Goal: Task Accomplishment & Management: Use online tool/utility

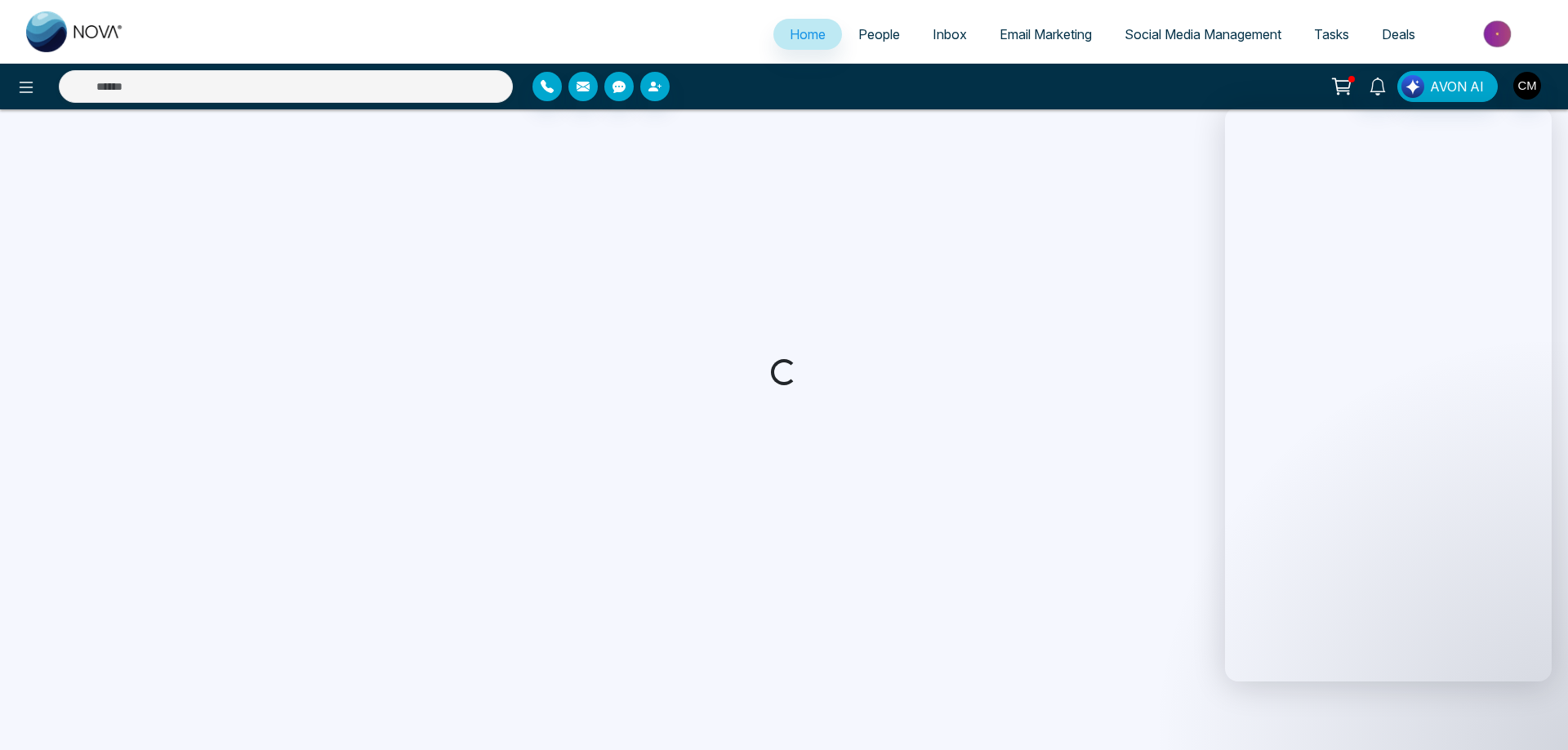
select select "*"
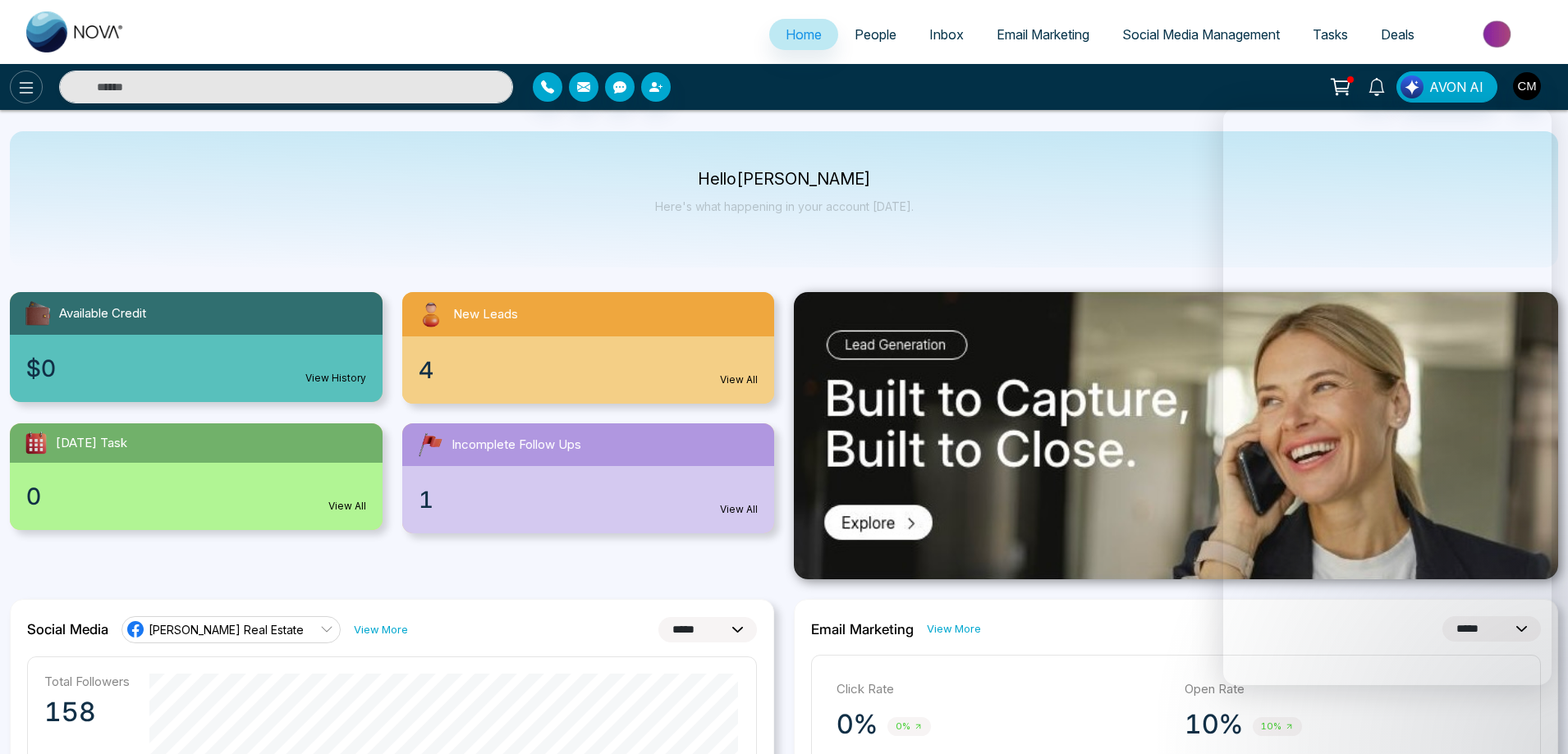
click at [25, 97] on icon at bounding box center [26, 87] width 19 height 19
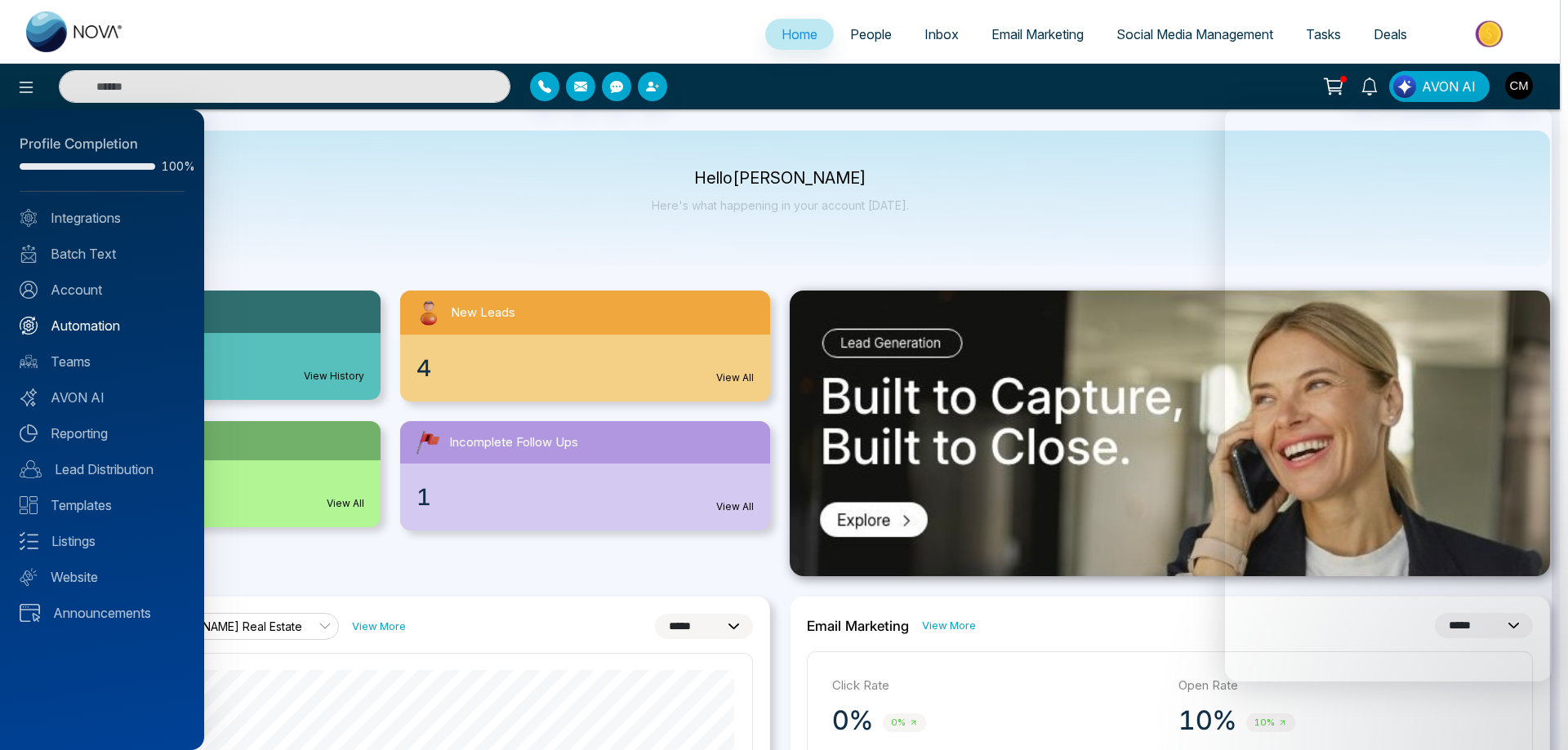
click at [67, 331] on link "Automation" at bounding box center [101, 326] width 165 height 19
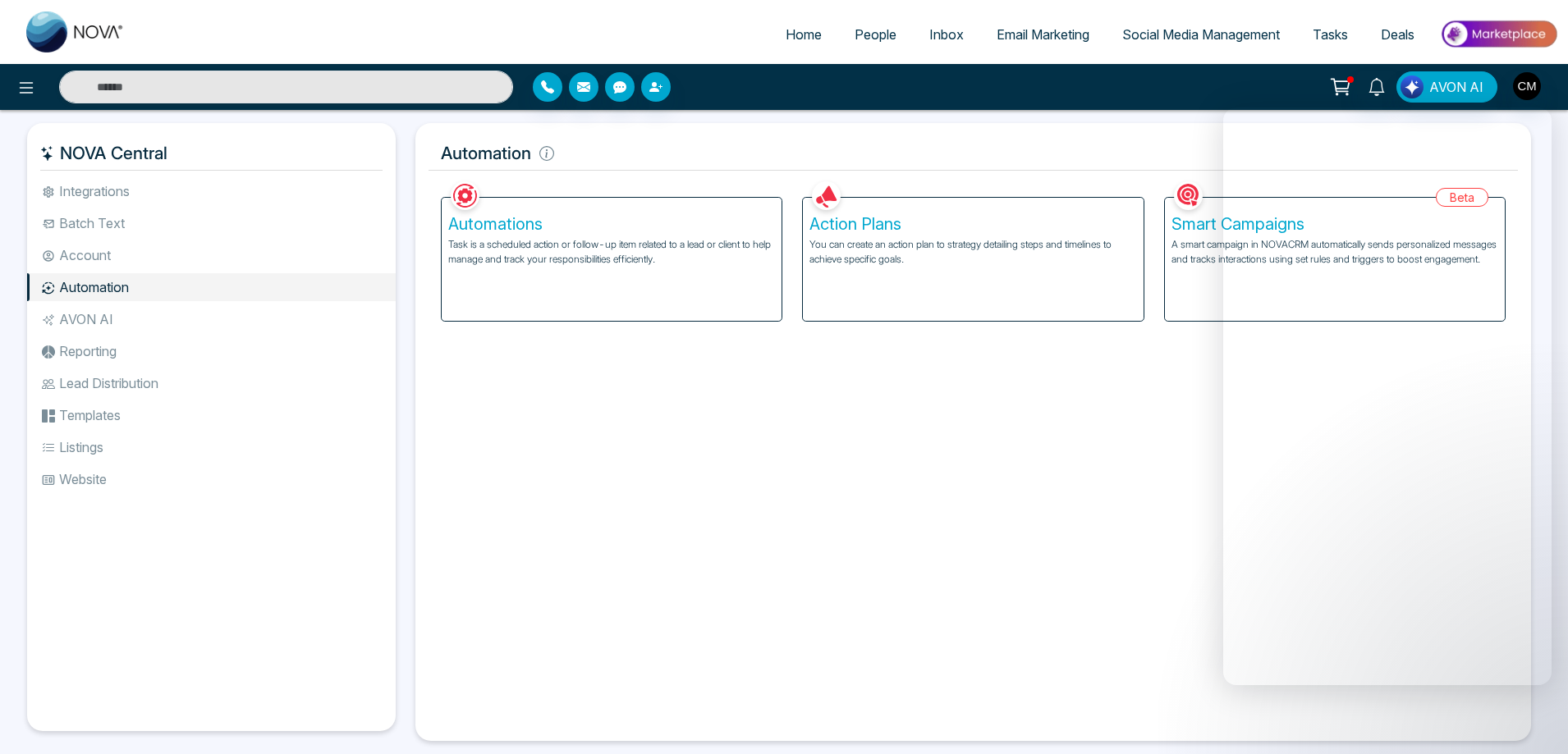
click at [657, 243] on p "Task is a scheduled action or follow-up item related to a lead or client to hel…" at bounding box center [611, 252] width 327 height 29
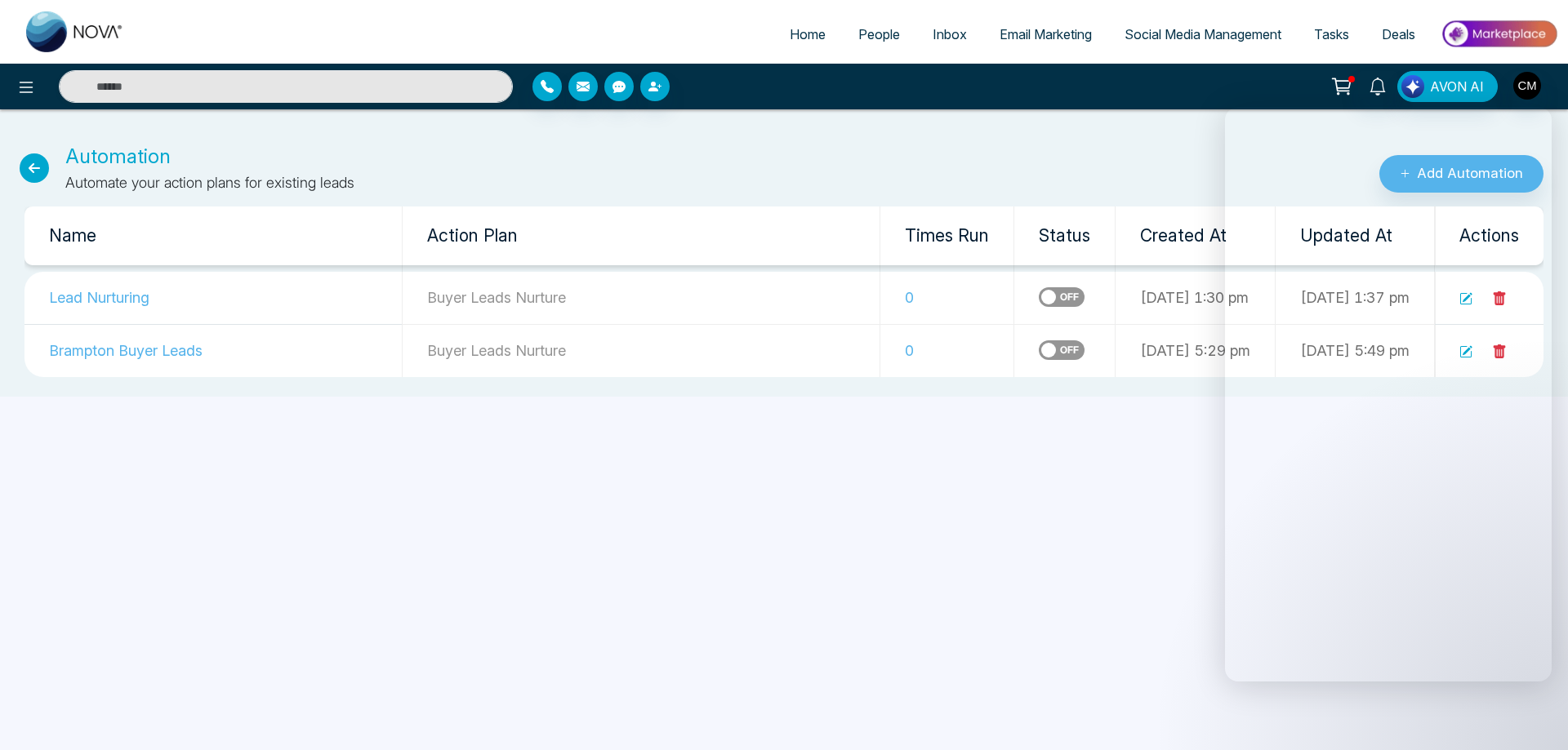
click at [1333, 77] on icon at bounding box center [1342, 87] width 23 height 23
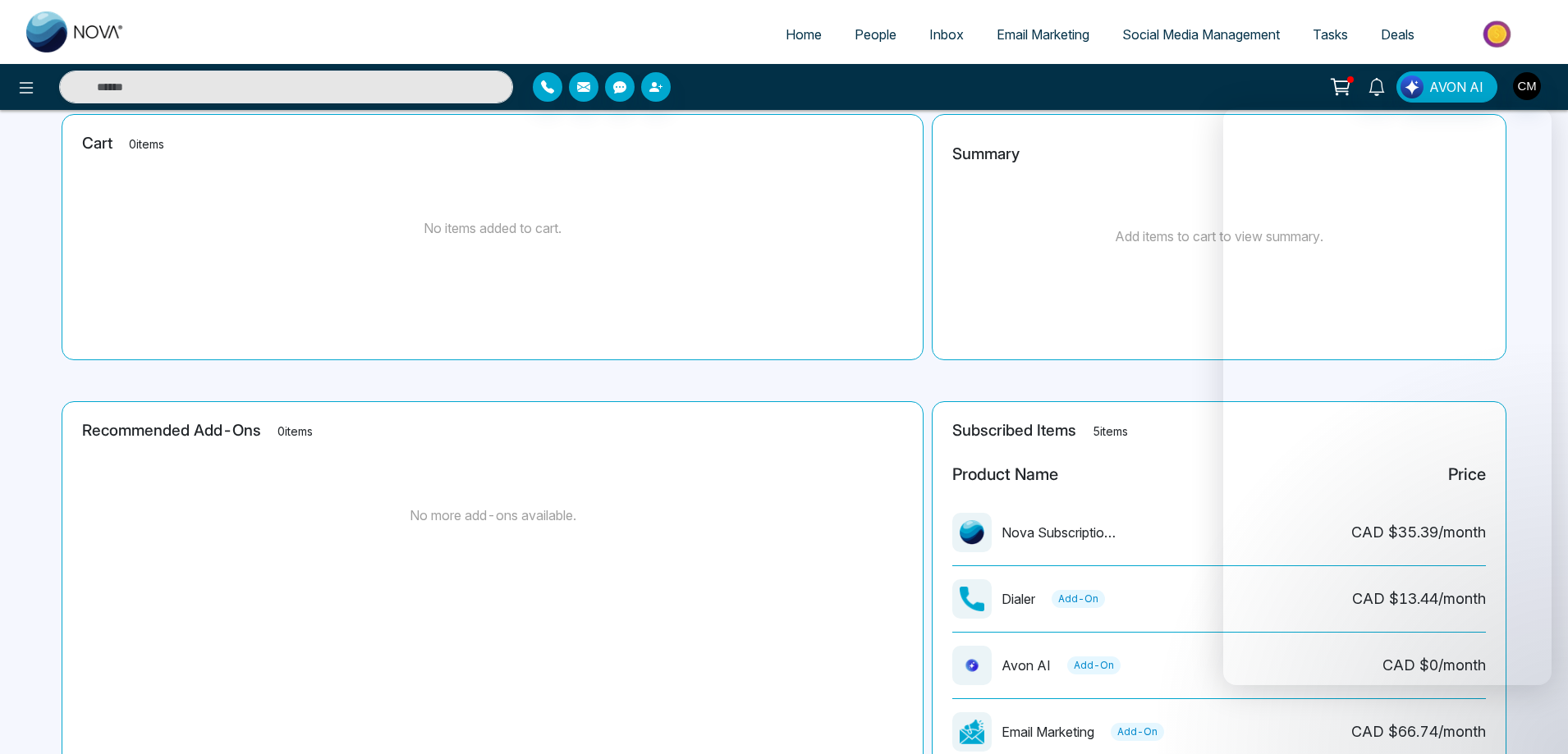
scroll to position [292, 0]
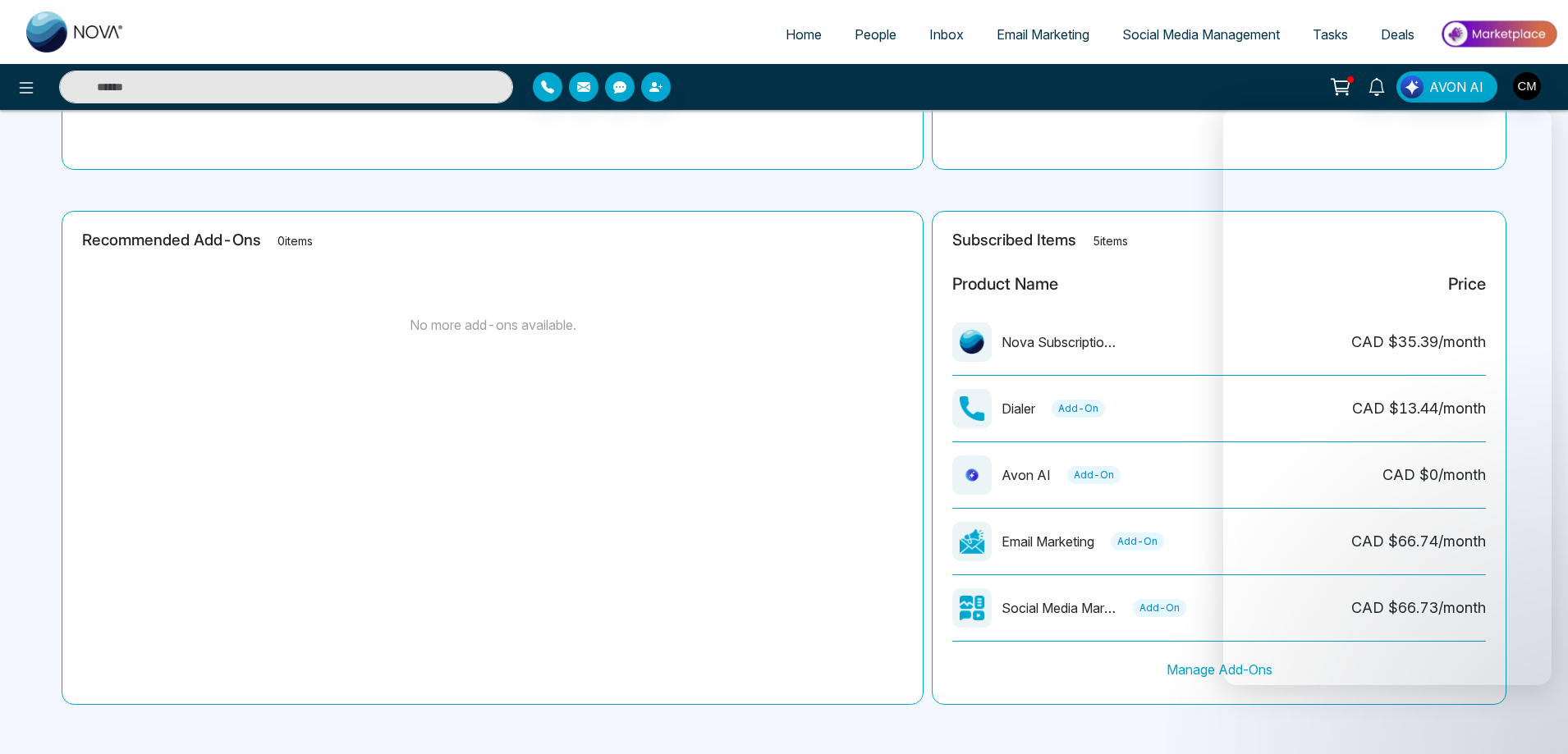
click at [47, 17] on img at bounding box center [76, 32] width 99 height 41
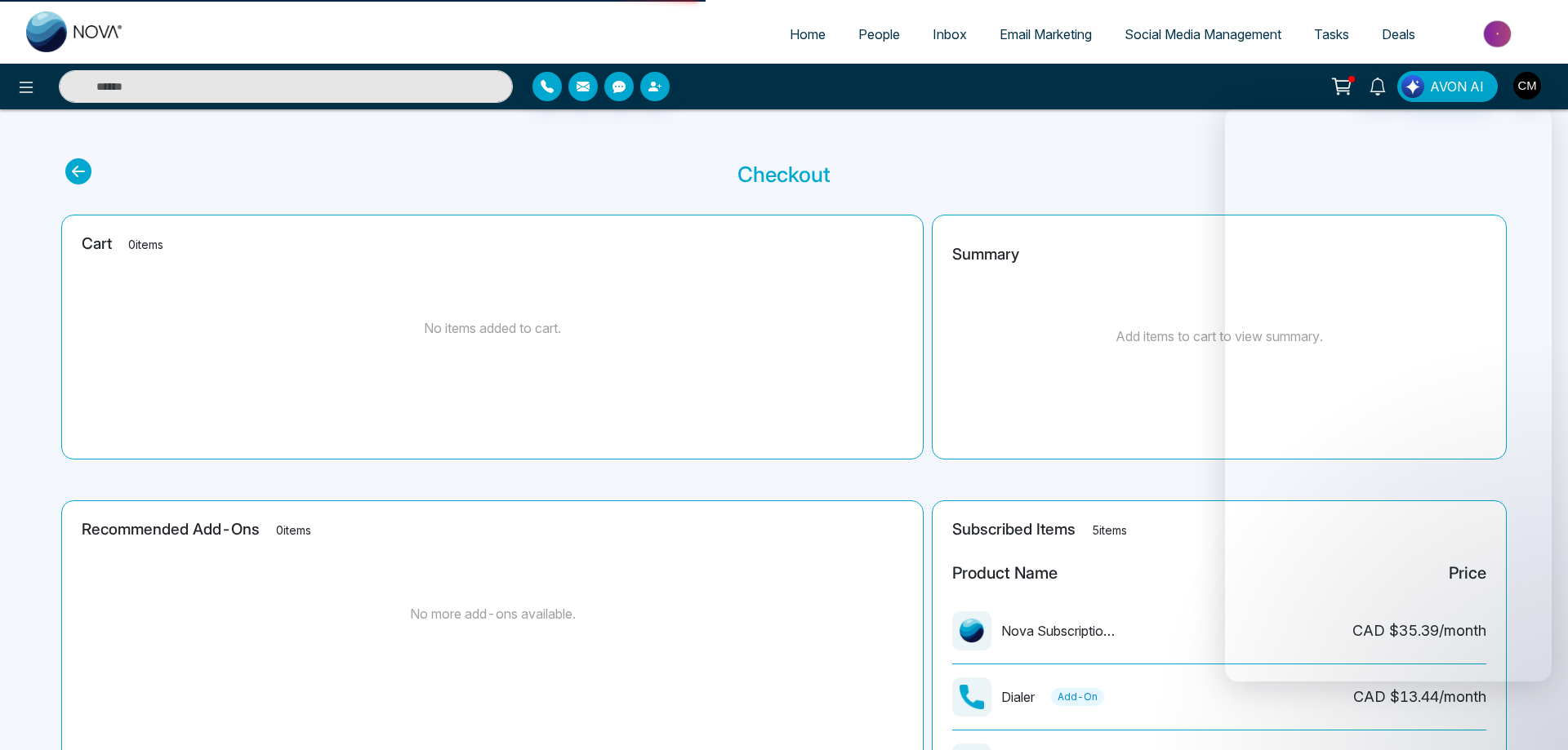
select select "*"
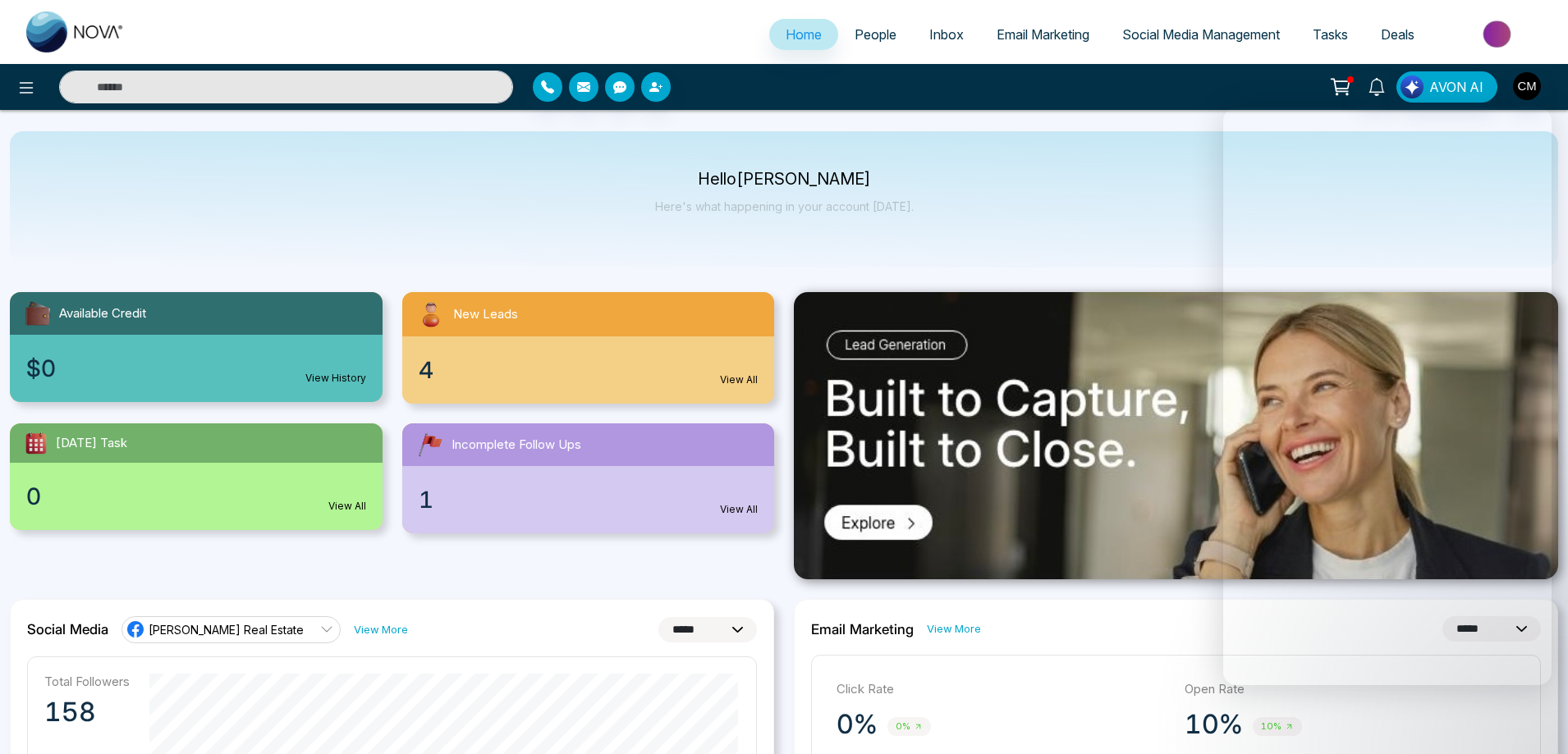
click at [1044, 29] on span "Email Marketing" at bounding box center [1043, 34] width 93 height 16
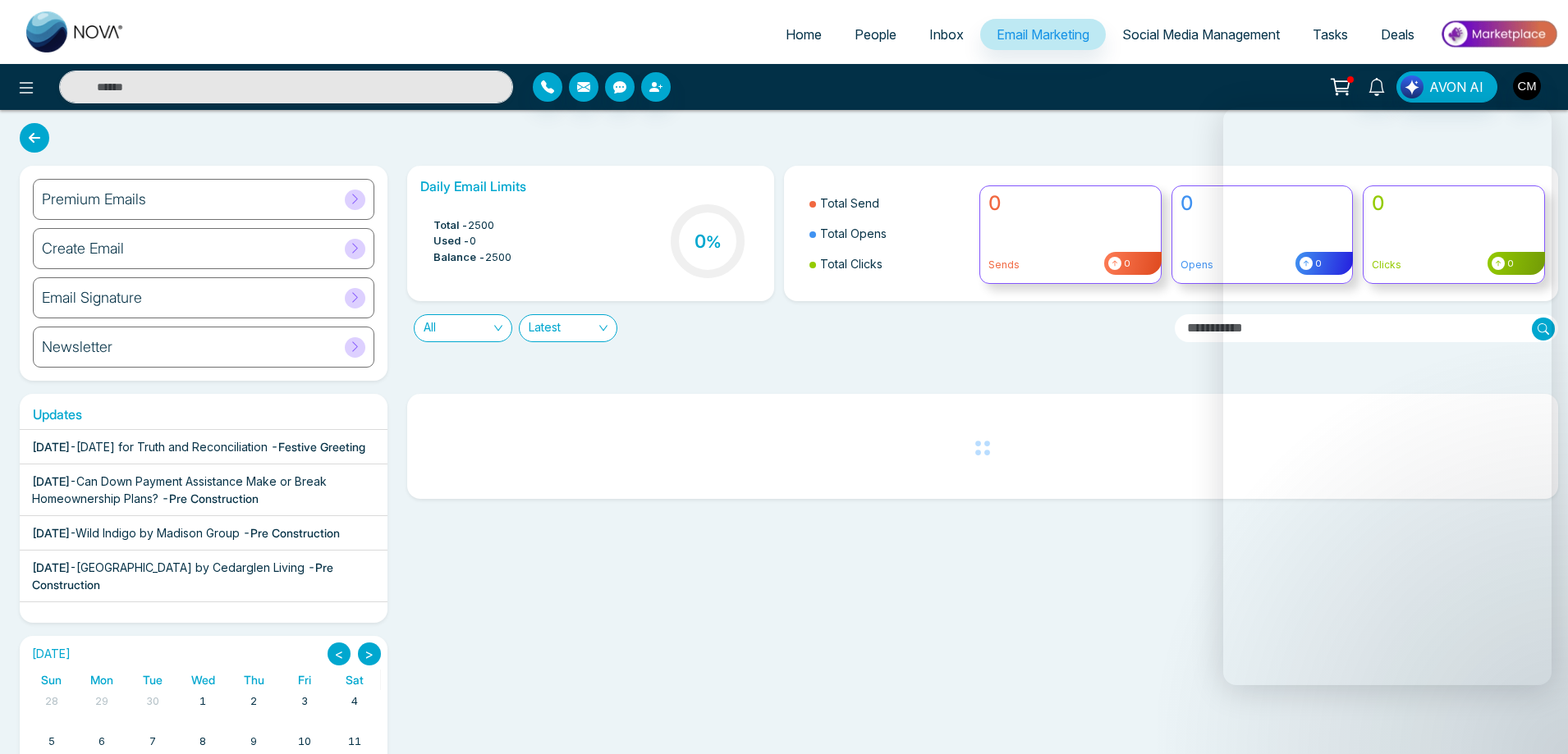
click at [914, 34] on link "Inbox" at bounding box center [946, 34] width 67 height 31
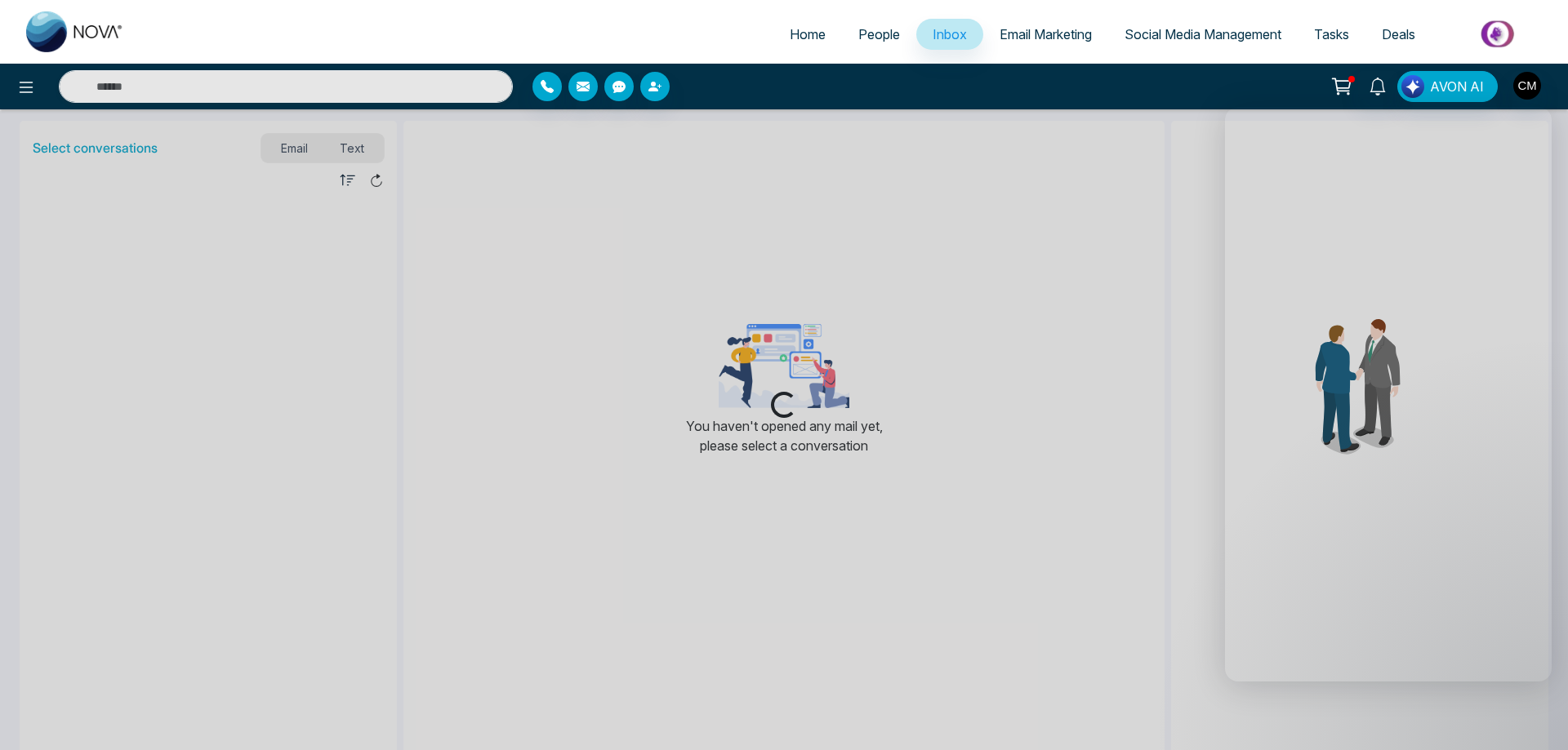
click at [878, 35] on span "People" at bounding box center [879, 34] width 41 height 16
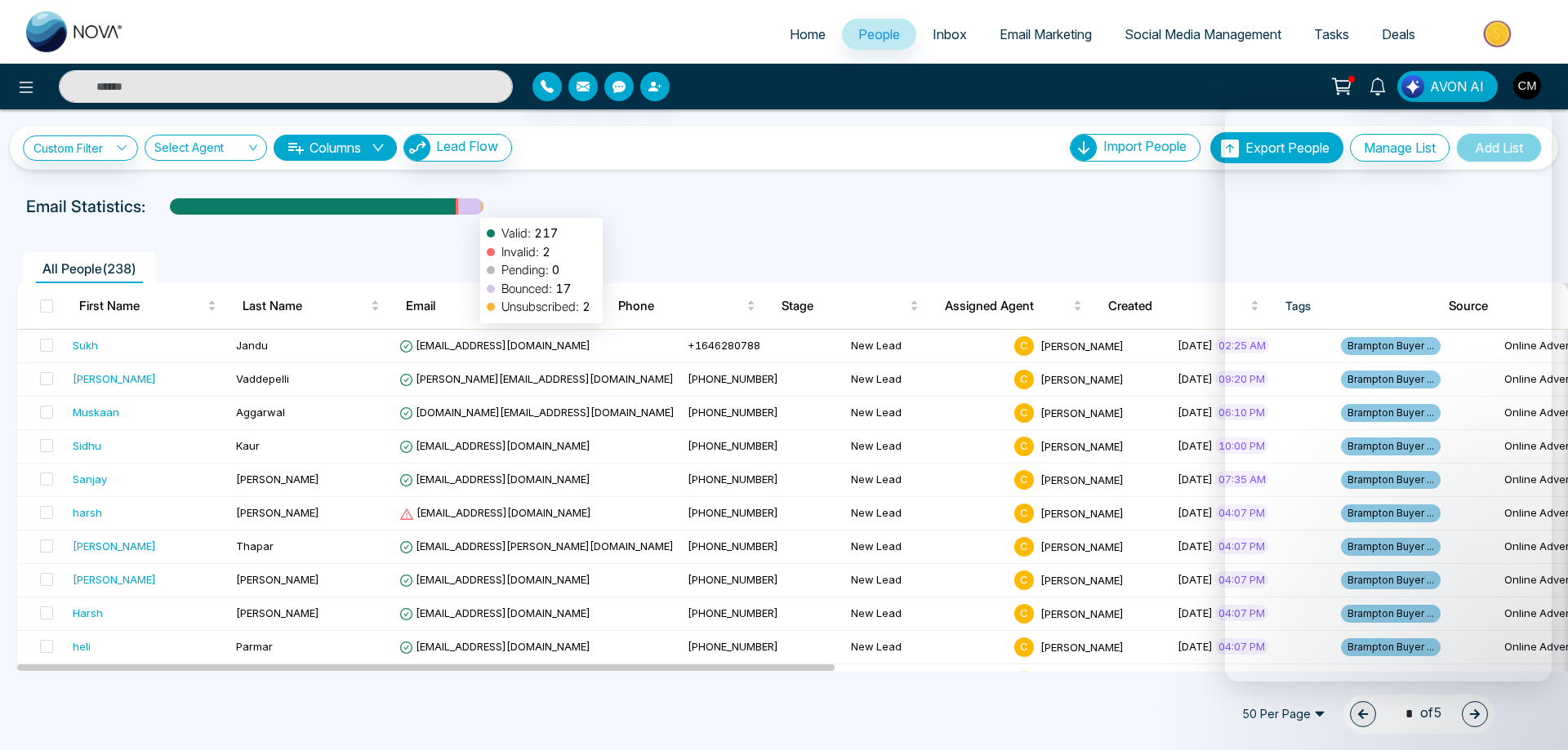
click at [473, 210] on div at bounding box center [469, 213] width 22 height 29
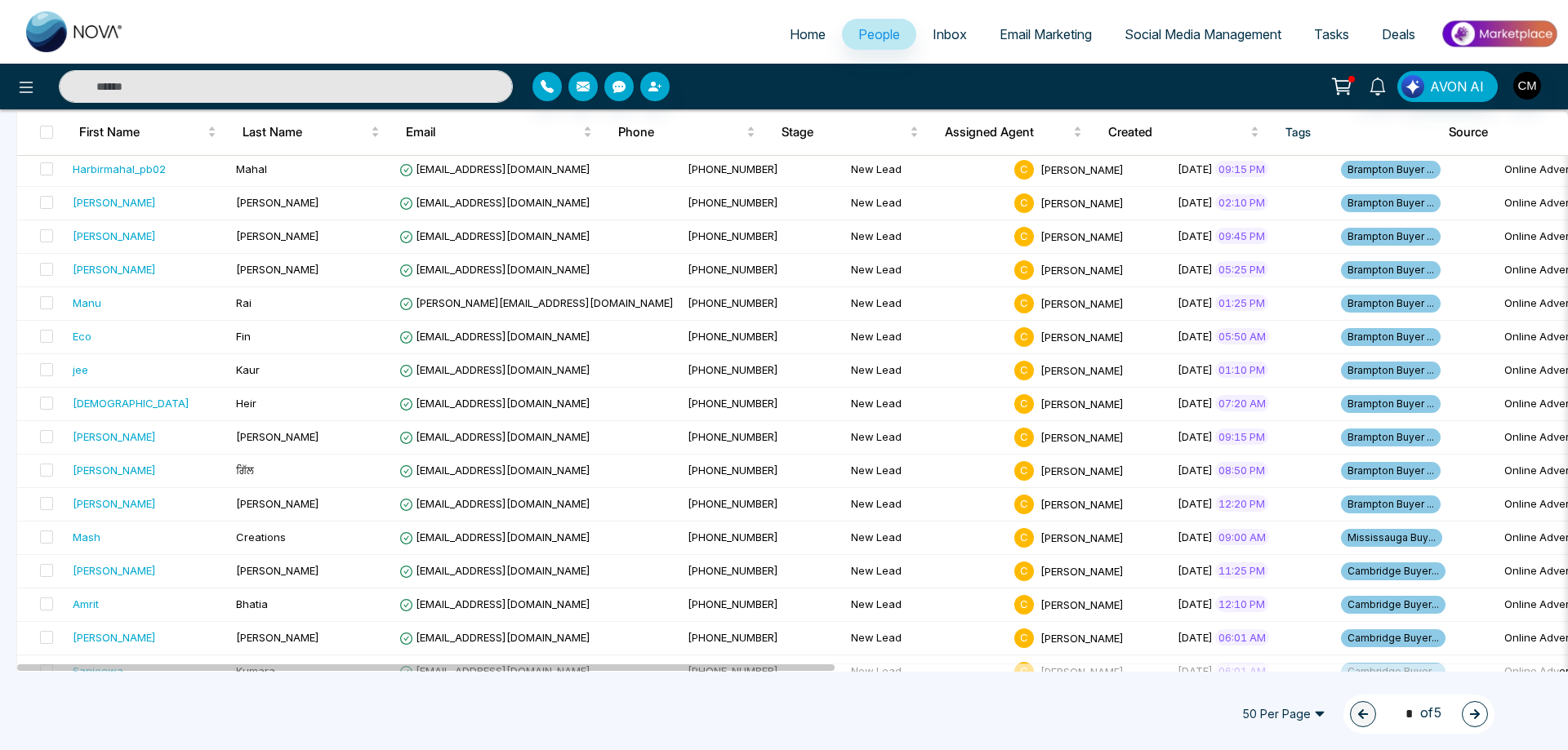
scroll to position [1341, 0]
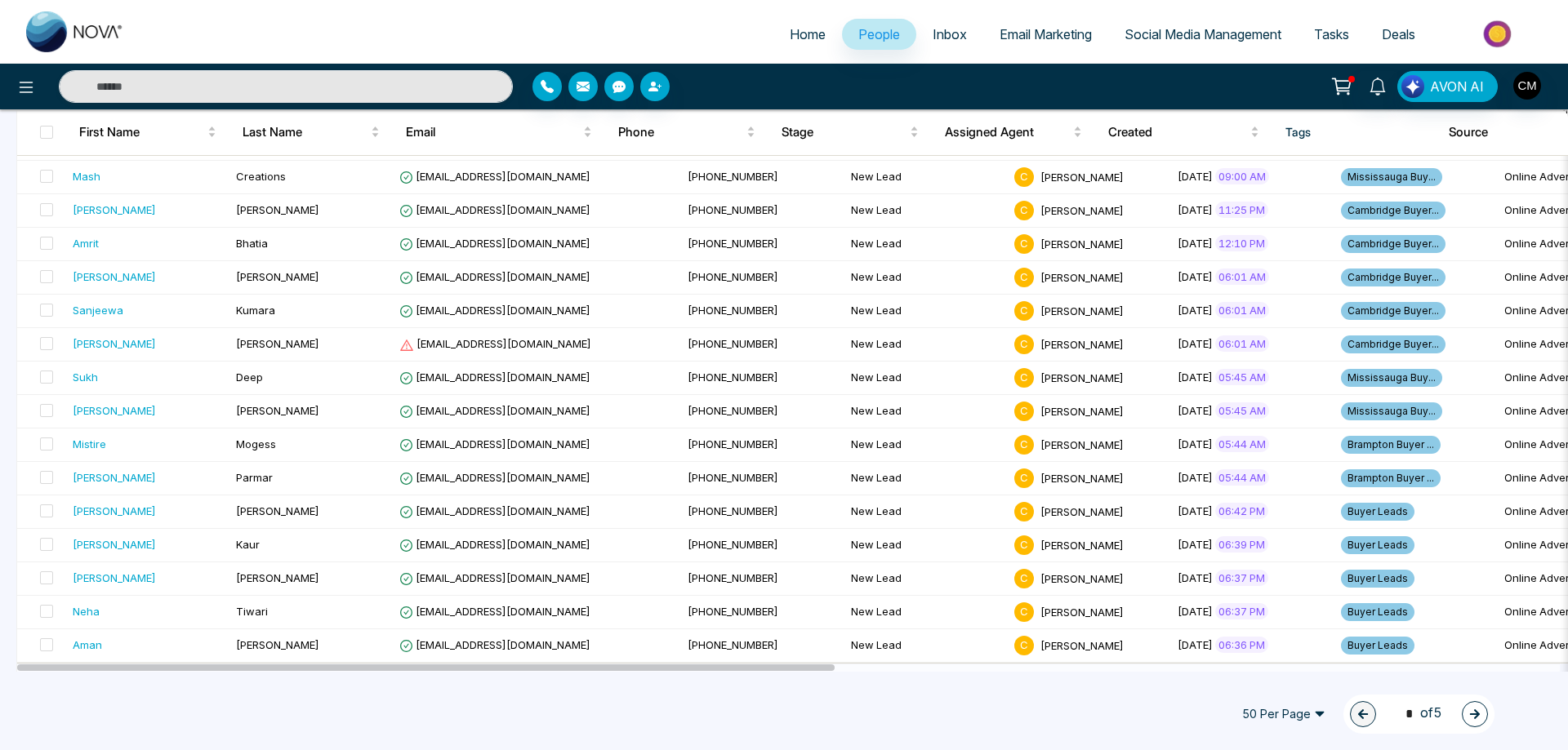
click at [1268, 715] on span "50 Per Page" at bounding box center [1284, 713] width 106 height 26
click at [1243, 678] on div "100 Per Page" at bounding box center [1284, 682] width 87 height 18
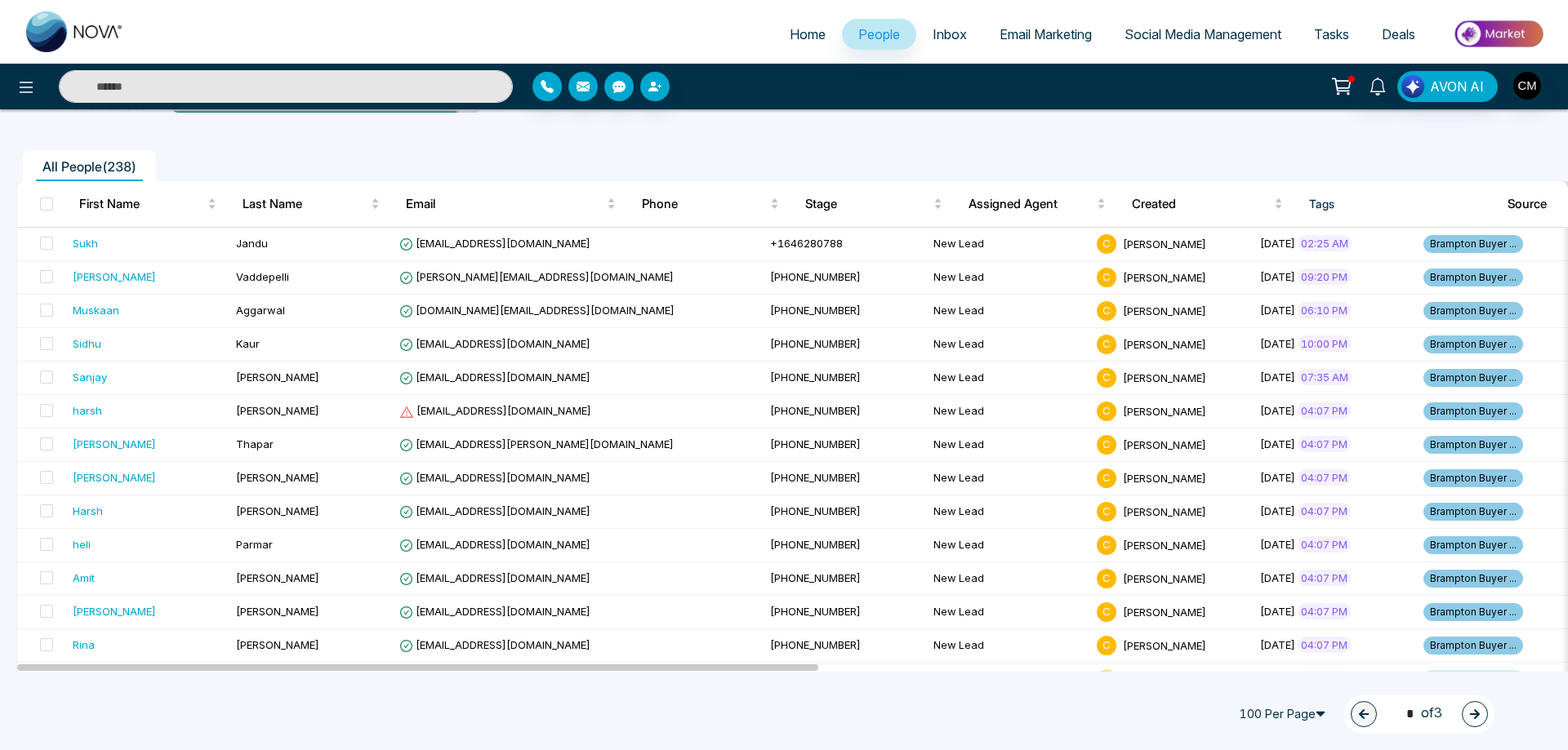
scroll to position [0, 0]
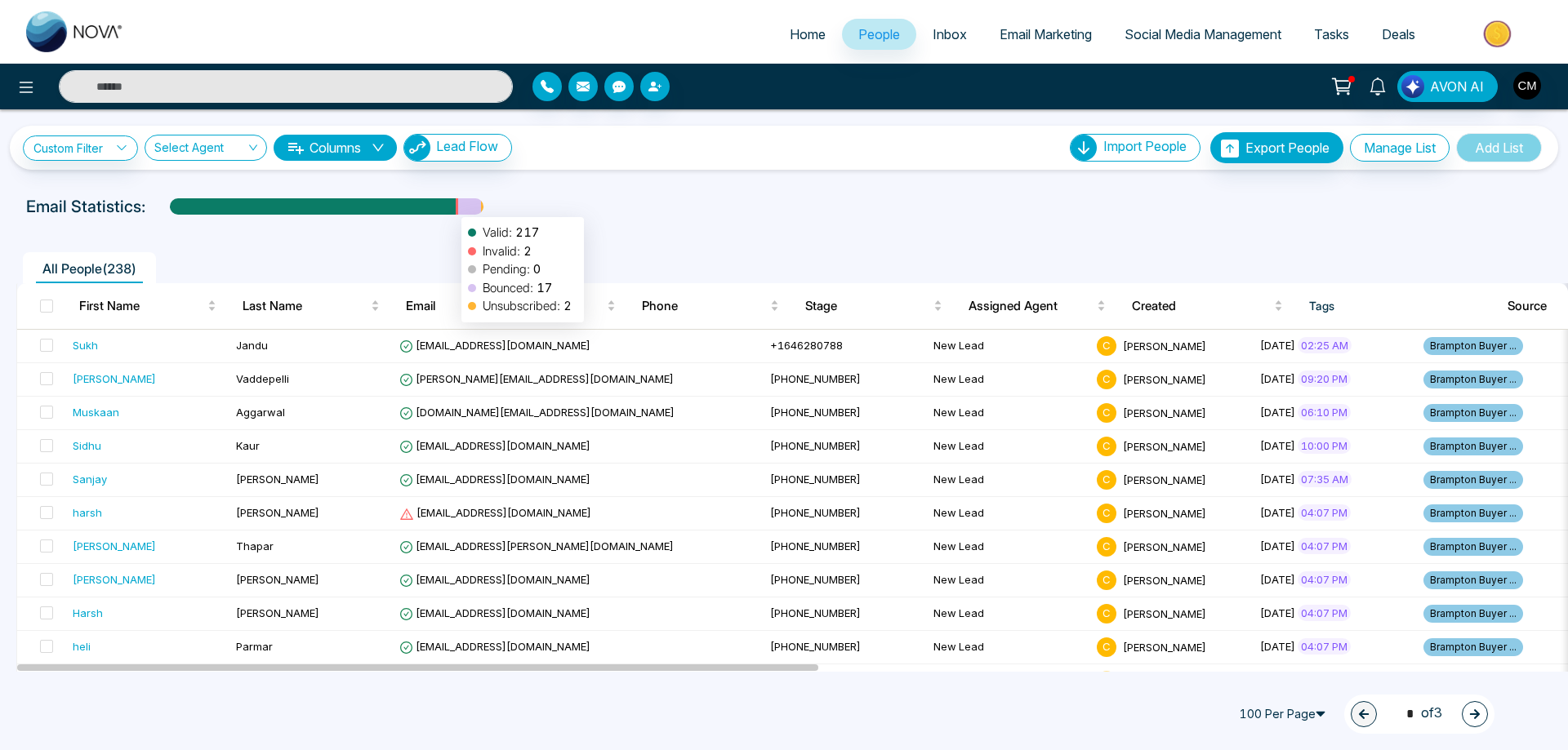
click at [456, 209] on div at bounding box center [457, 213] width 3 height 29
click at [458, 210] on div at bounding box center [469, 213] width 22 height 29
click at [105, 144] on link "Custom Filter" at bounding box center [80, 148] width 115 height 25
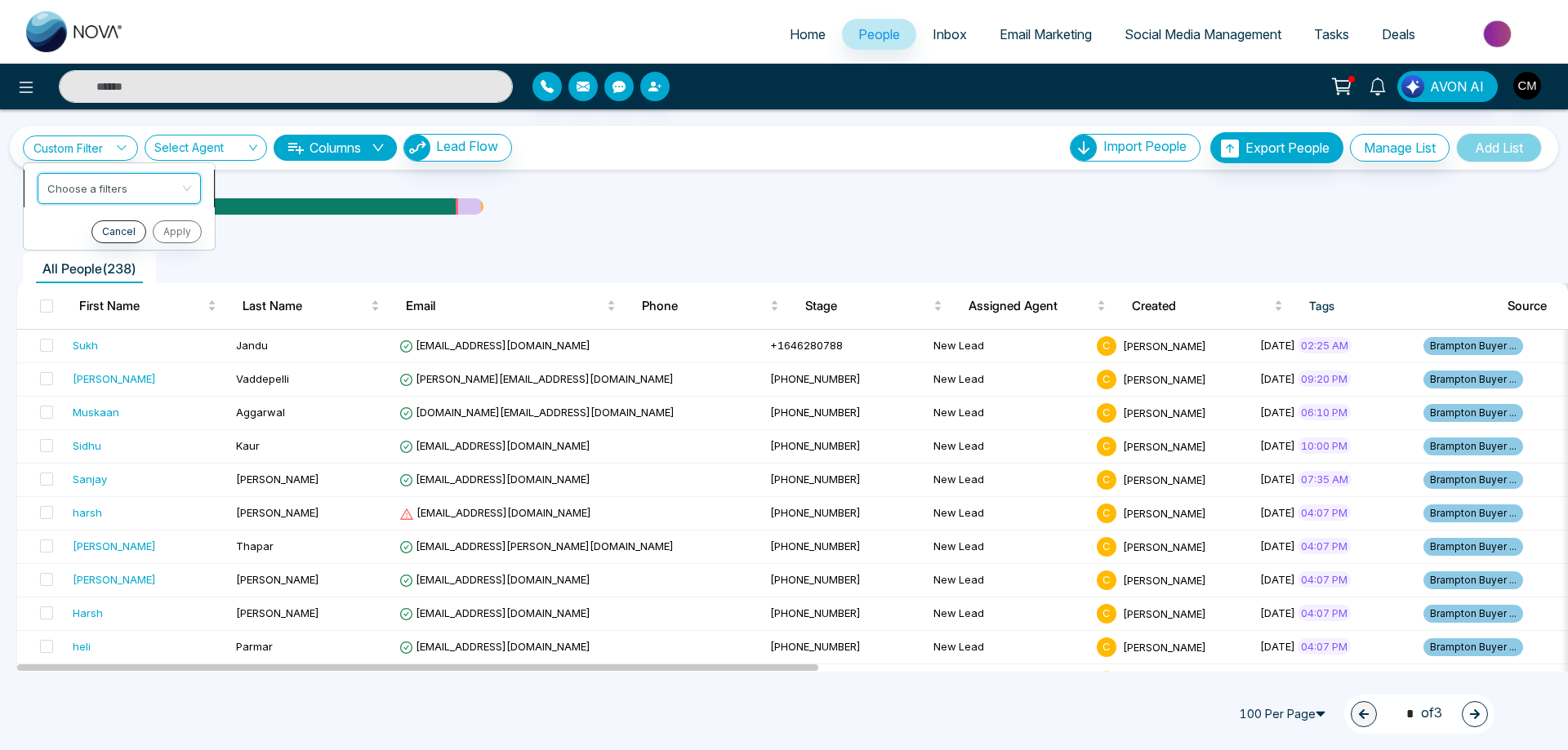
click at [103, 174] on input "search" at bounding box center [113, 185] width 132 height 24
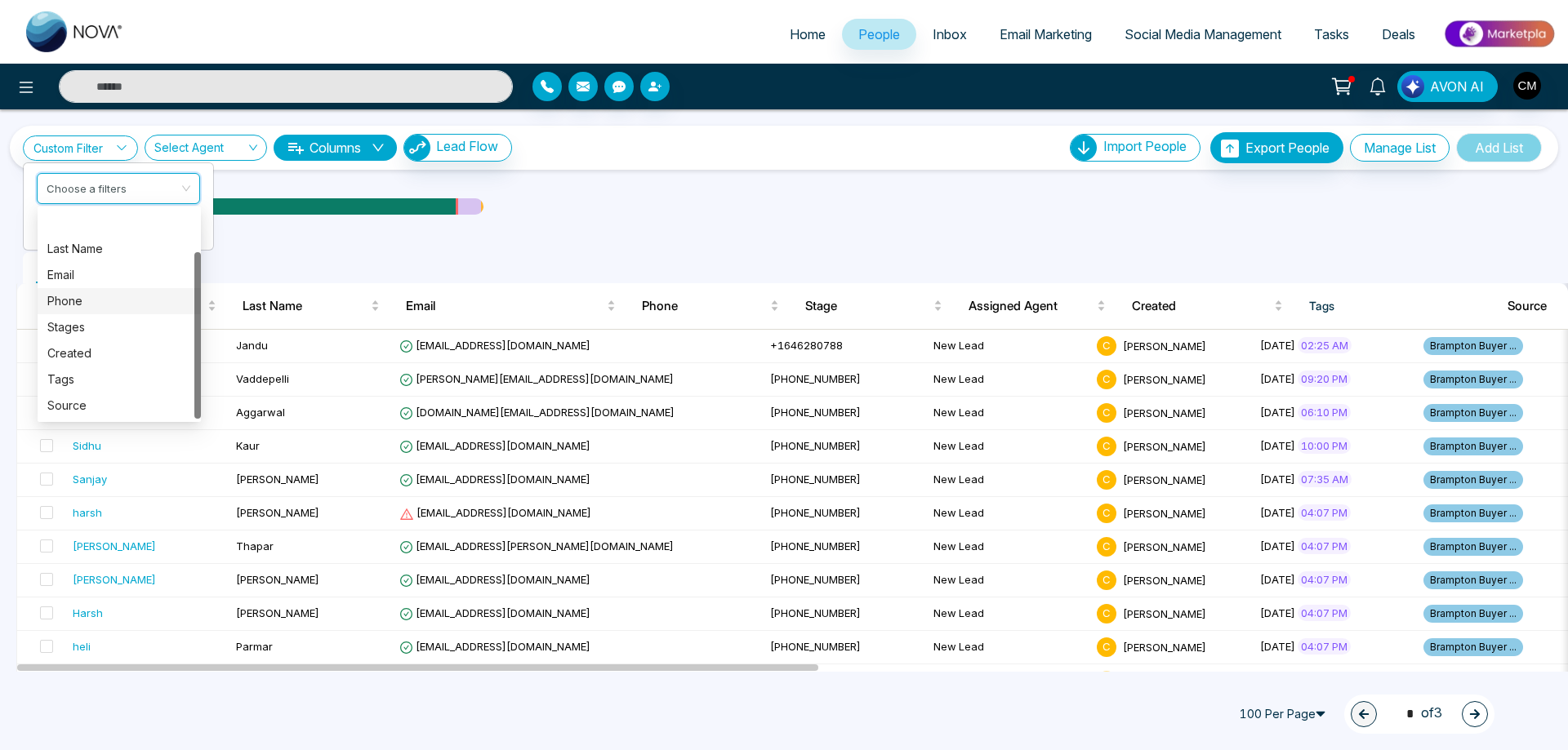
scroll to position [52, 0]
click at [93, 328] on div "Tags" at bounding box center [119, 327] width 144 height 18
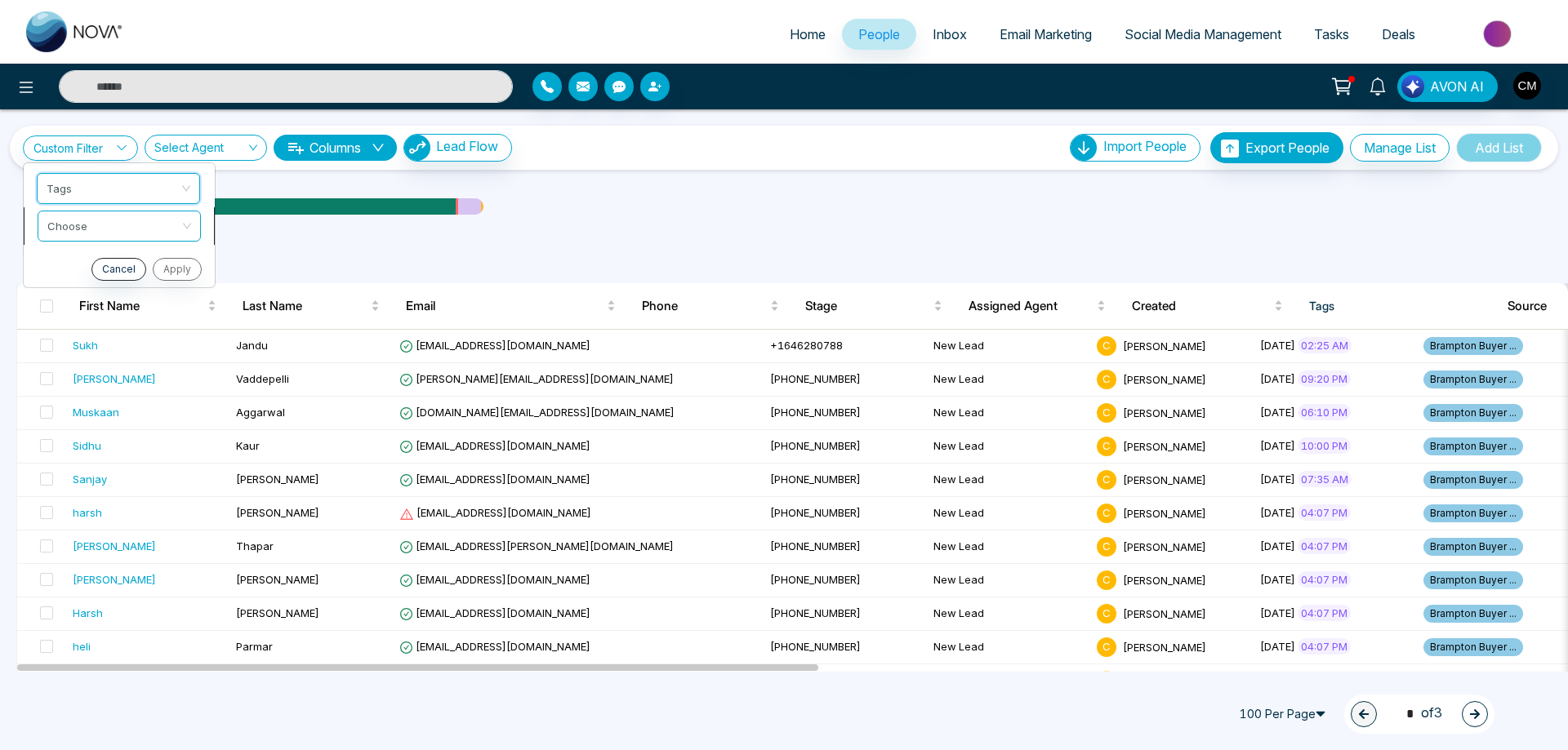
click at [120, 211] on input "search" at bounding box center [113, 223] width 132 height 24
click at [98, 256] on div "include" at bounding box center [119, 260] width 144 height 18
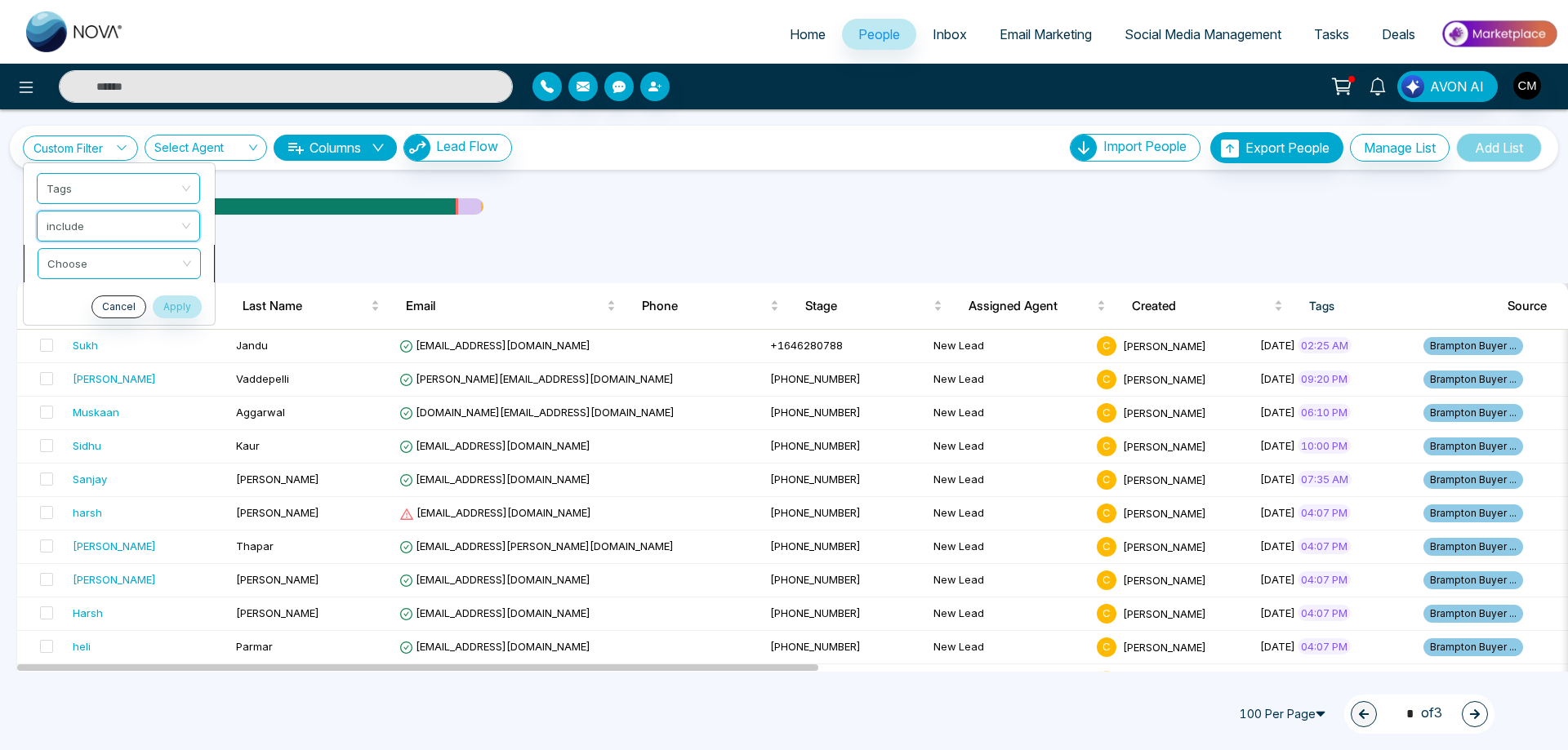
click at [98, 257] on input "search" at bounding box center [113, 260] width 132 height 24
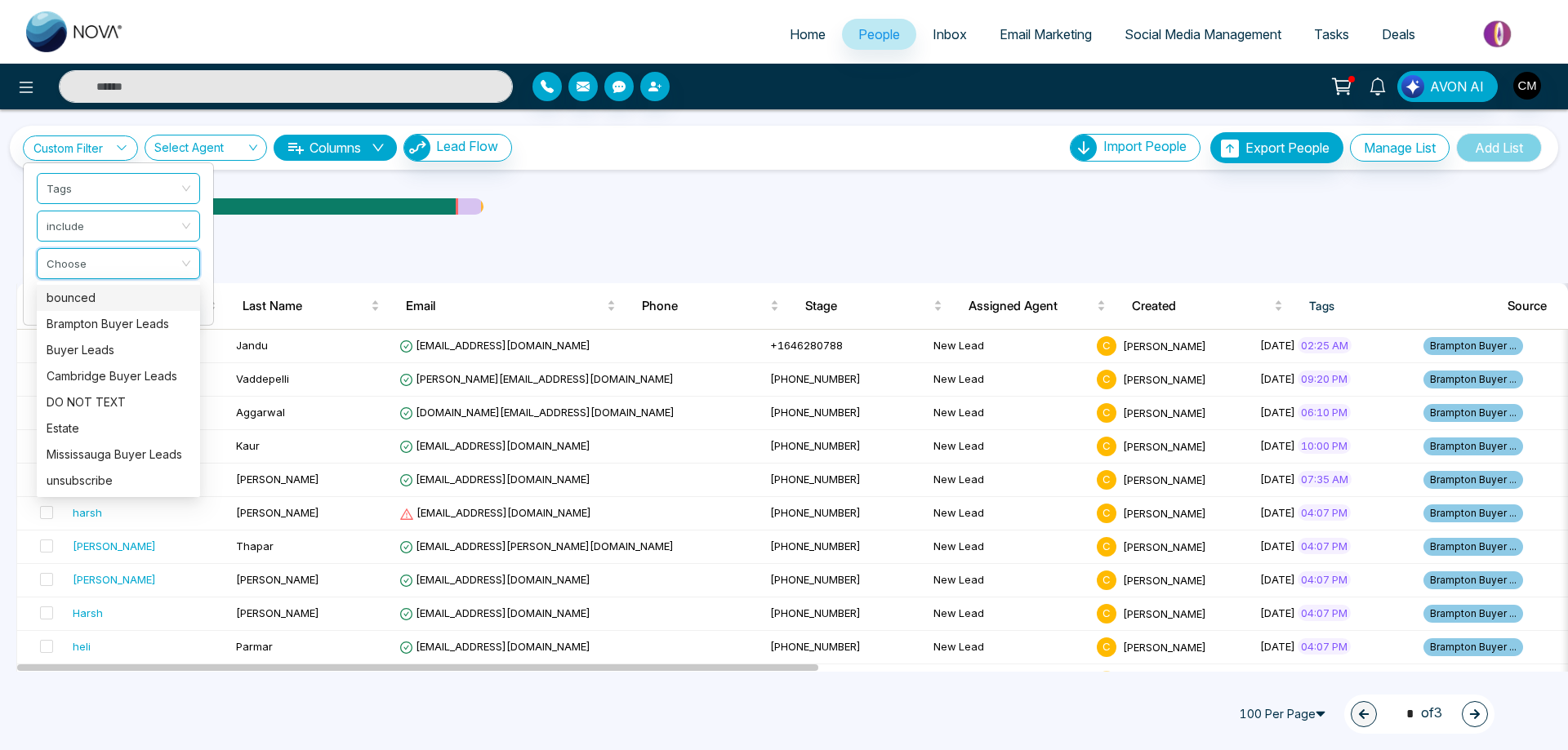
click at [95, 296] on div "bounced" at bounding box center [118, 298] width 144 height 18
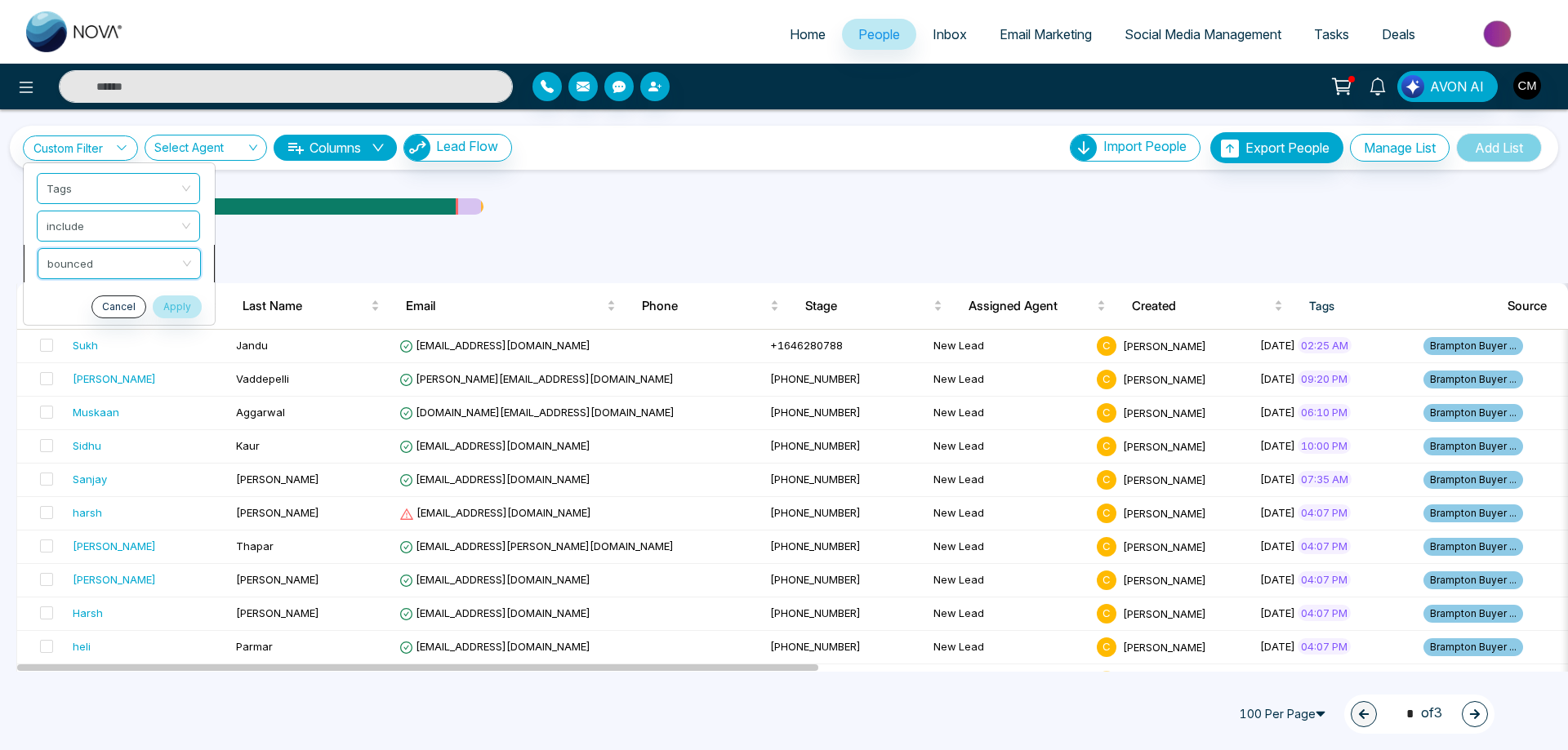
click at [184, 265] on span "bounced" at bounding box center [119, 263] width 144 height 29
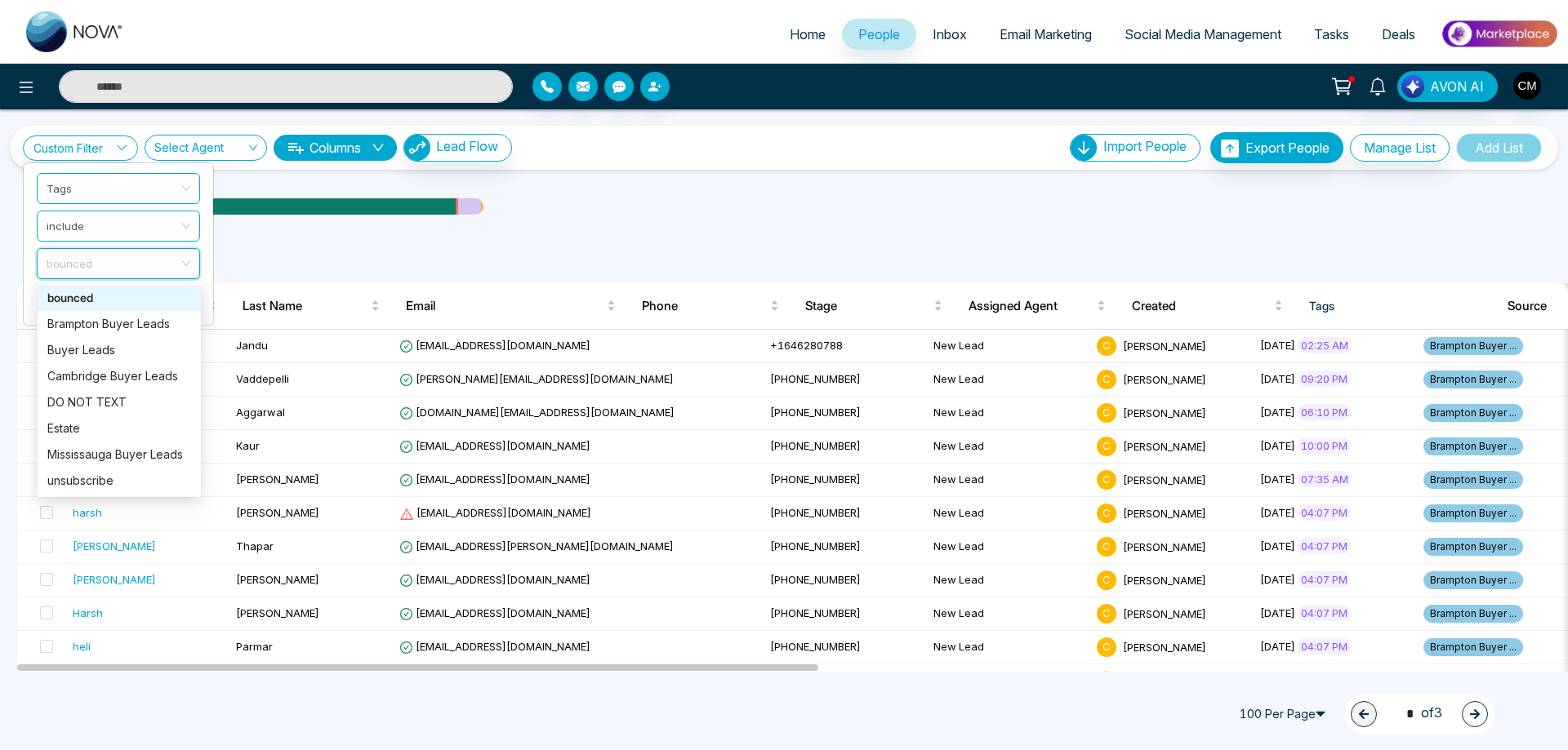
click at [163, 292] on div "bounced" at bounding box center [119, 298] width 144 height 18
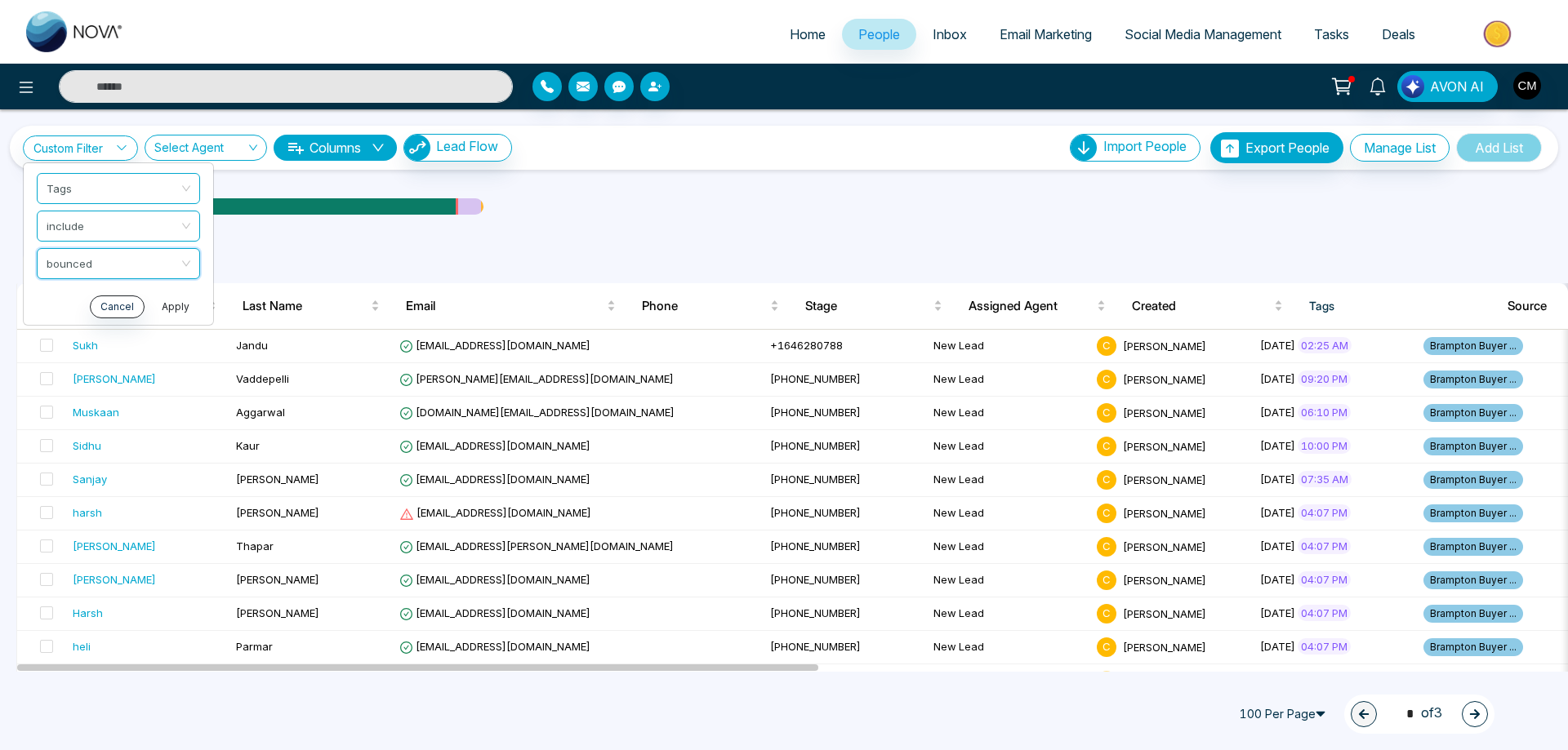
click at [172, 312] on button "Apply" at bounding box center [176, 308] width 49 height 23
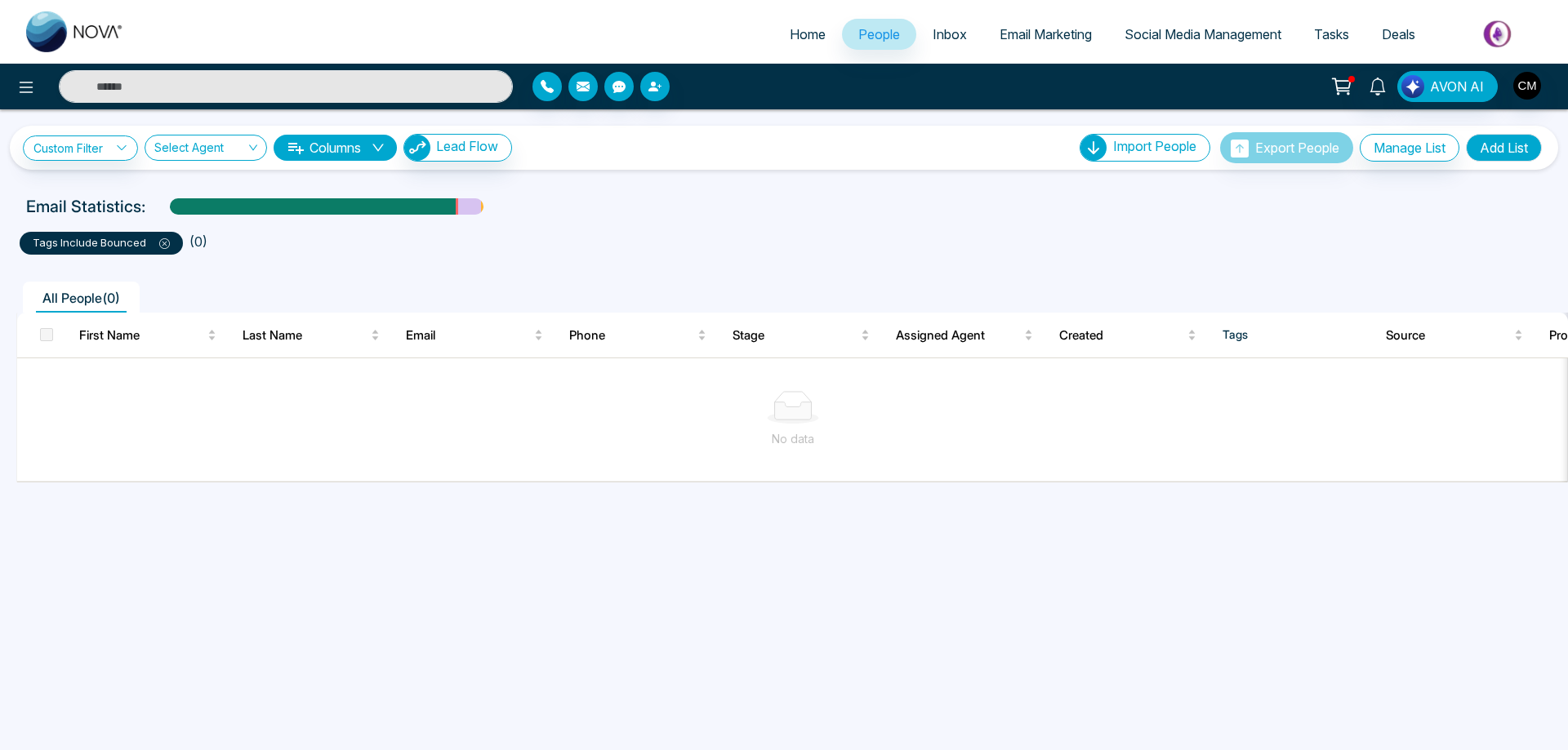
click at [164, 240] on icon at bounding box center [164, 243] width 11 height 11
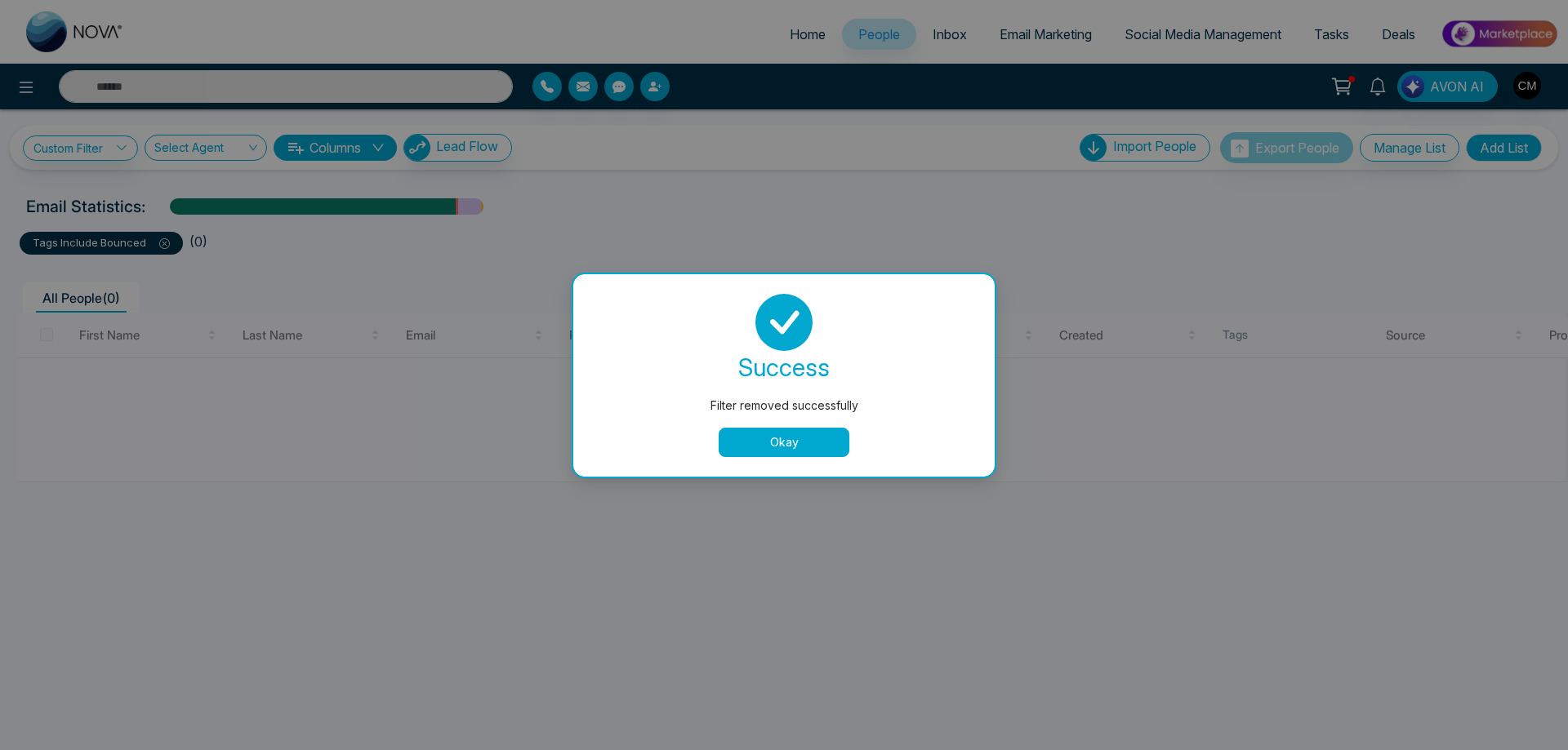
click at [810, 442] on button "Okay" at bounding box center [784, 442] width 131 height 29
